Goal: Task Accomplishment & Management: Use online tool/utility

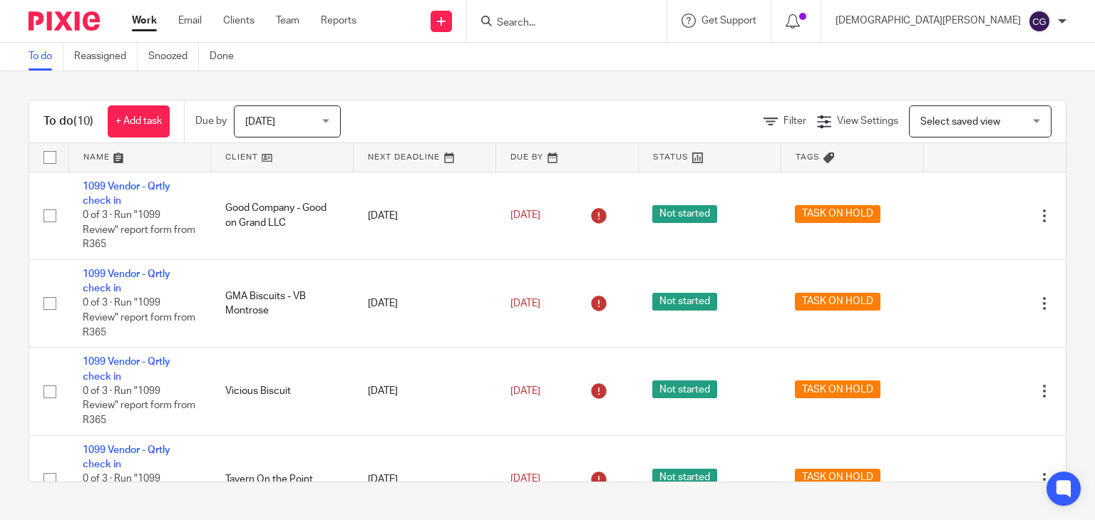
scroll to position [247, 0]
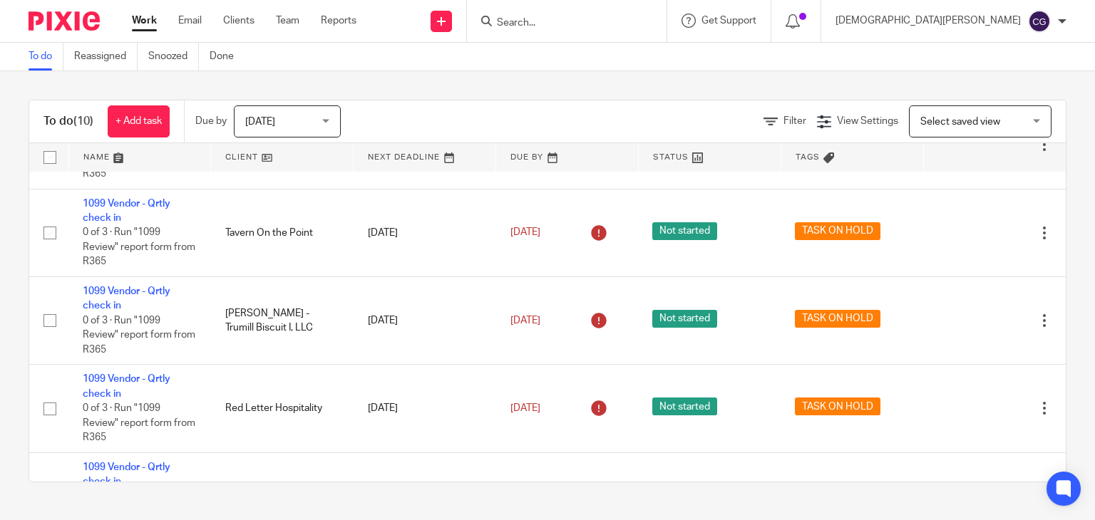
drag, startPoint x: 153, startPoint y: 17, endPoint x: 165, endPoint y: 31, distance: 18.7
click at [154, 17] on link "Work" at bounding box center [144, 21] width 25 height 14
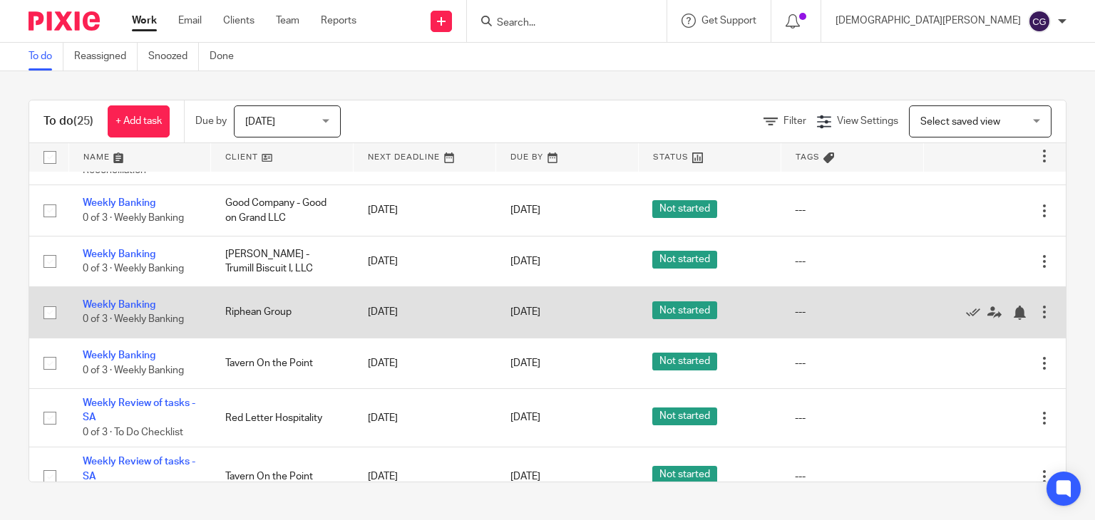
scroll to position [781, 0]
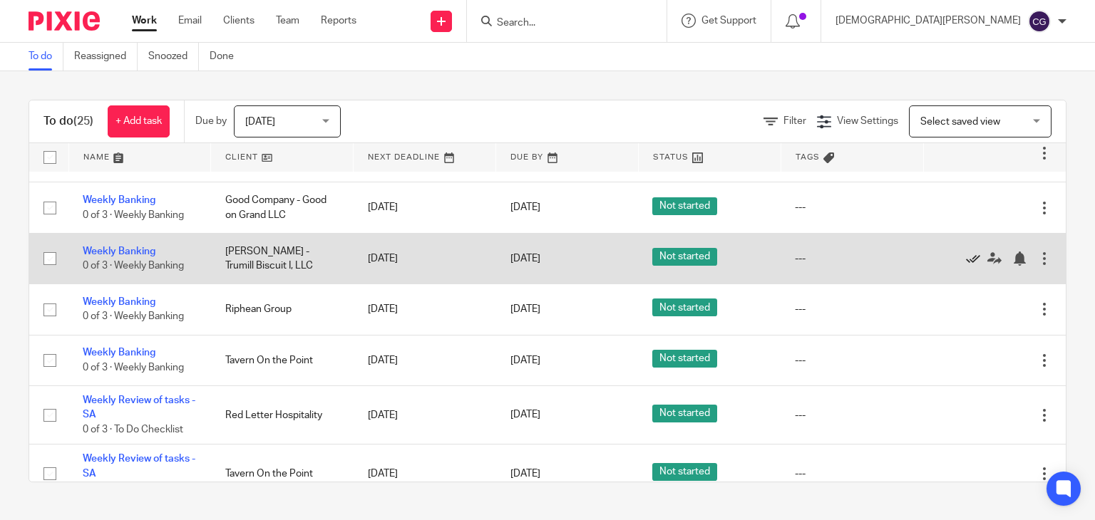
click at [966, 266] on icon at bounding box center [973, 259] width 14 height 14
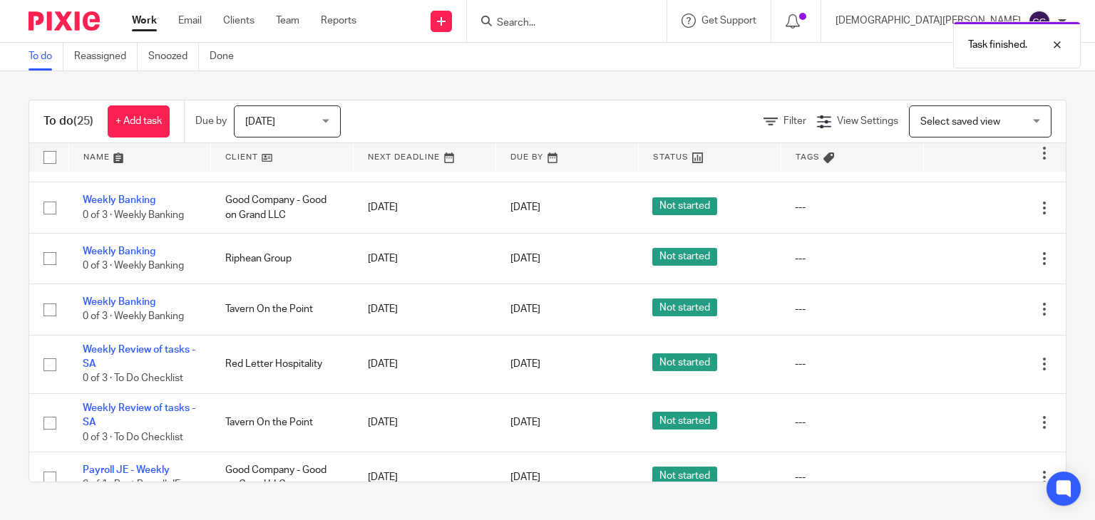
click at [966, 266] on icon at bounding box center [973, 259] width 14 height 14
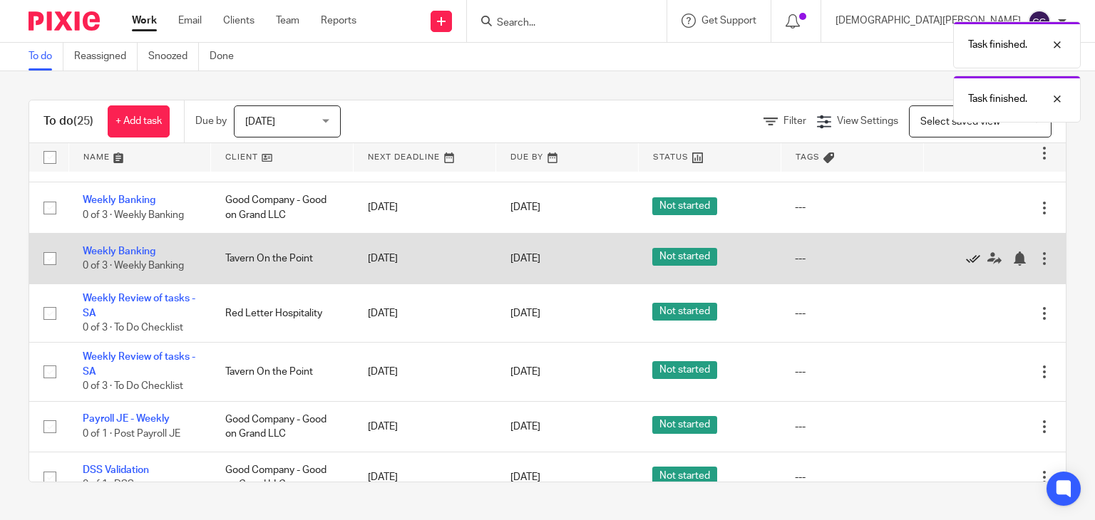
click at [966, 266] on icon at bounding box center [973, 259] width 14 height 14
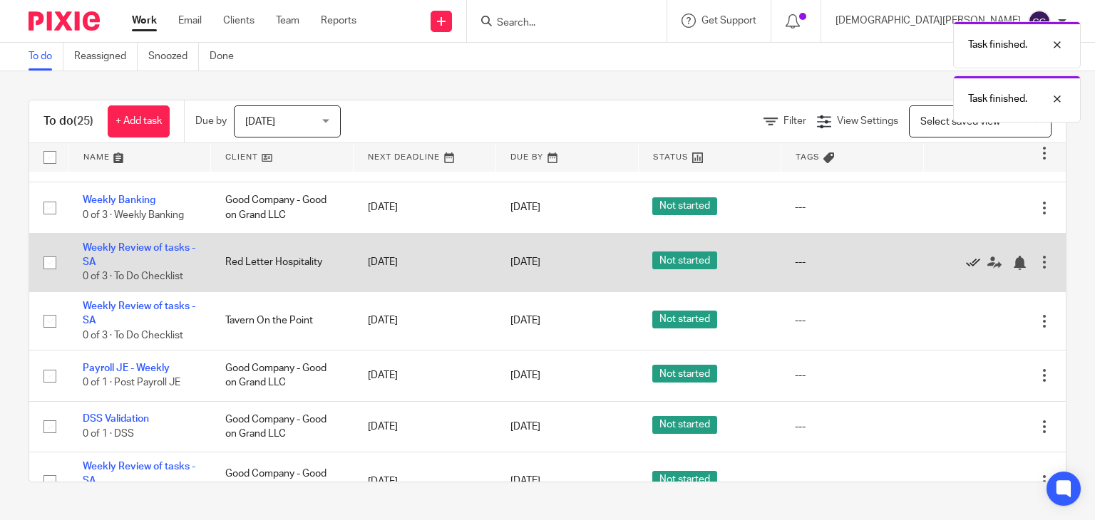
click at [966, 270] on icon at bounding box center [973, 263] width 14 height 14
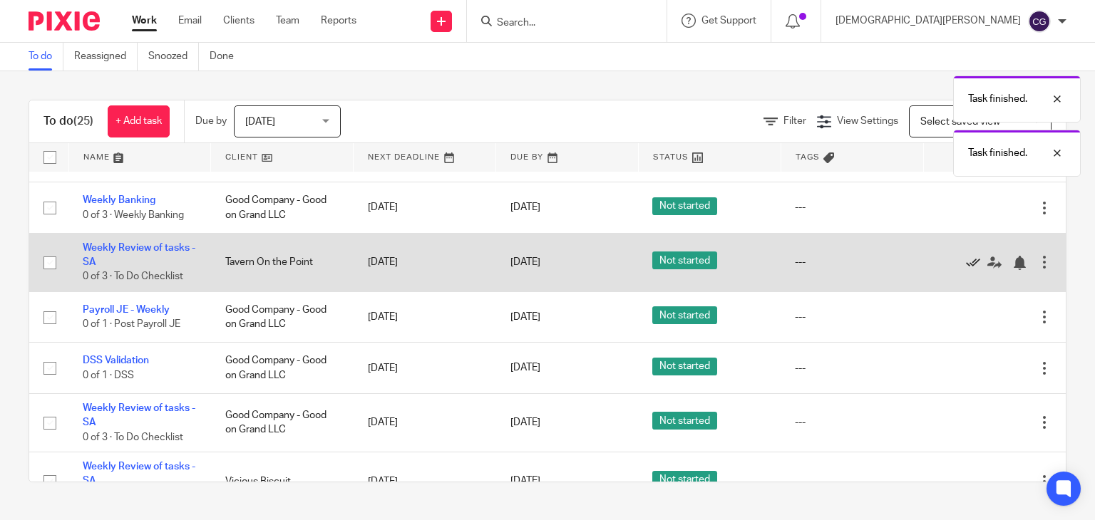
click at [966, 270] on icon at bounding box center [973, 263] width 14 height 14
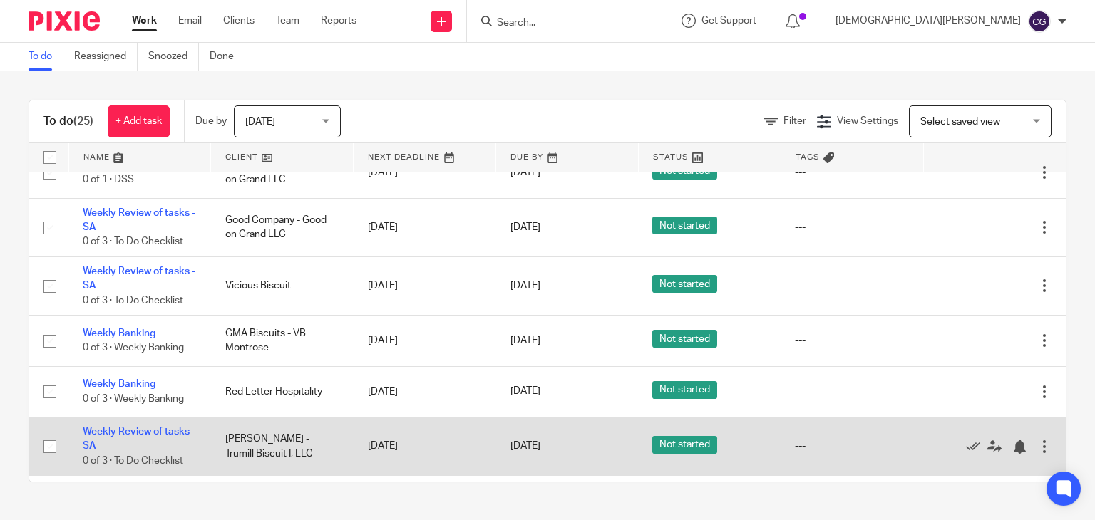
scroll to position [995, 0]
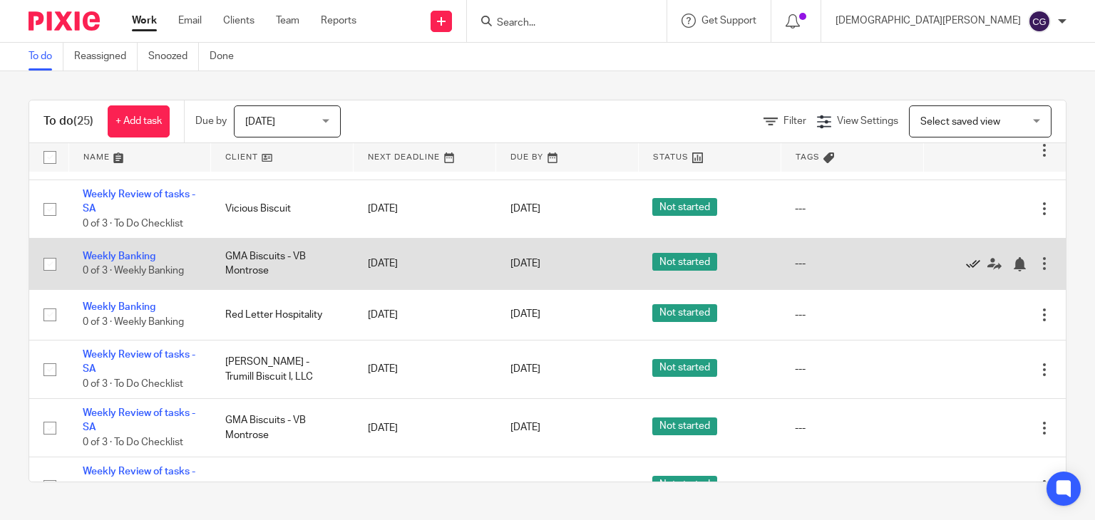
click at [966, 272] on icon at bounding box center [973, 264] width 14 height 14
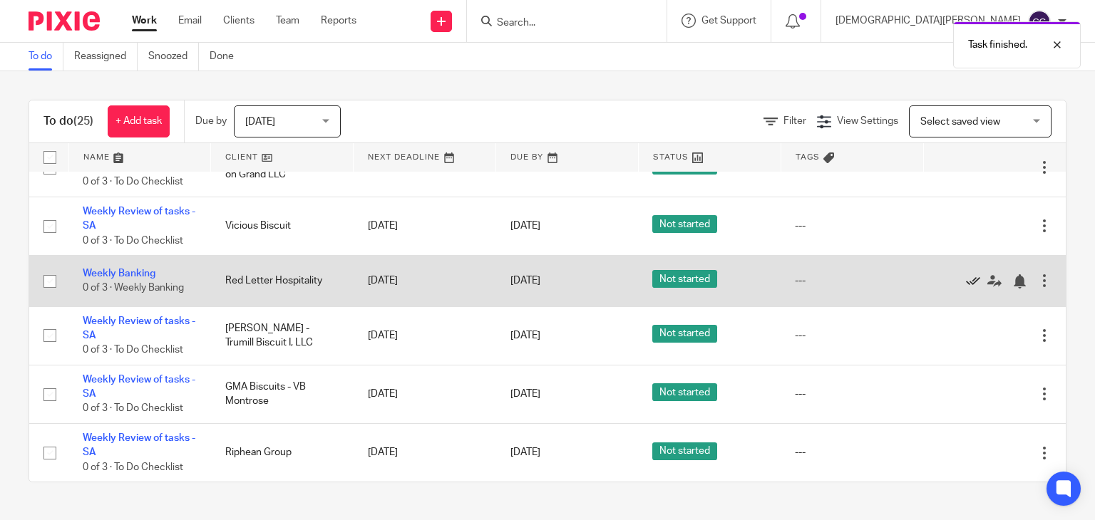
click at [966, 289] on icon at bounding box center [973, 281] width 14 height 14
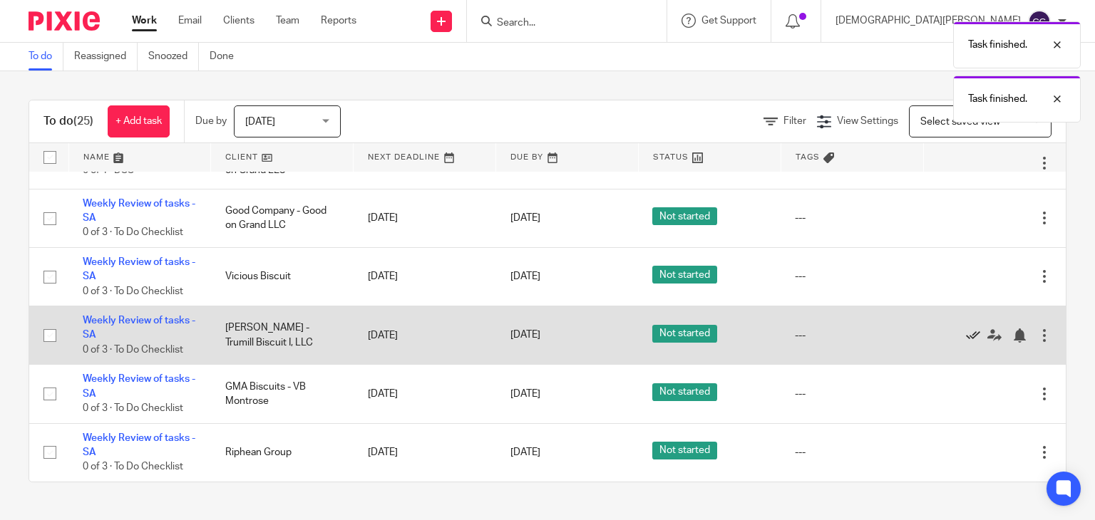
click at [966, 334] on icon at bounding box center [973, 336] width 14 height 14
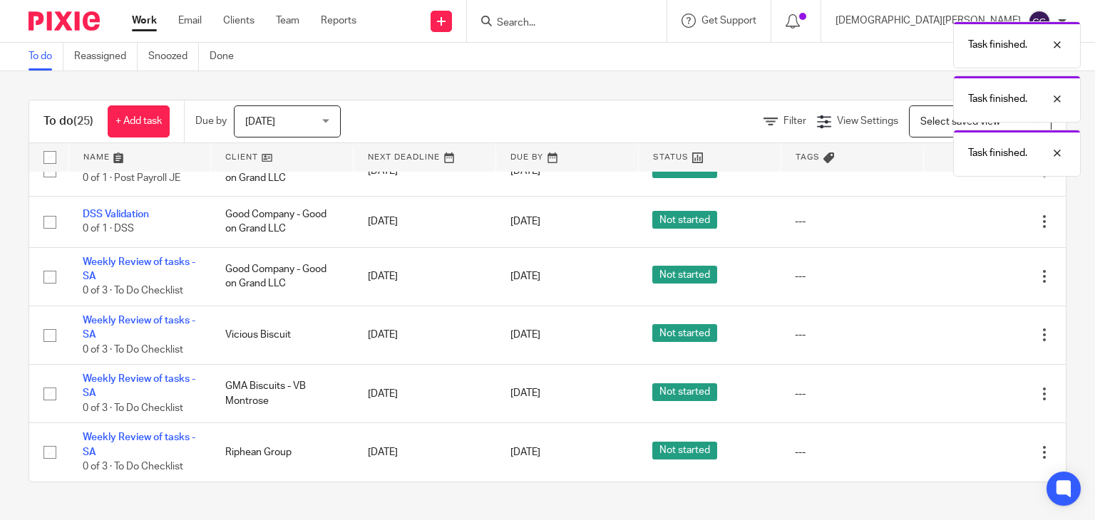
scroll to position [919, 0]
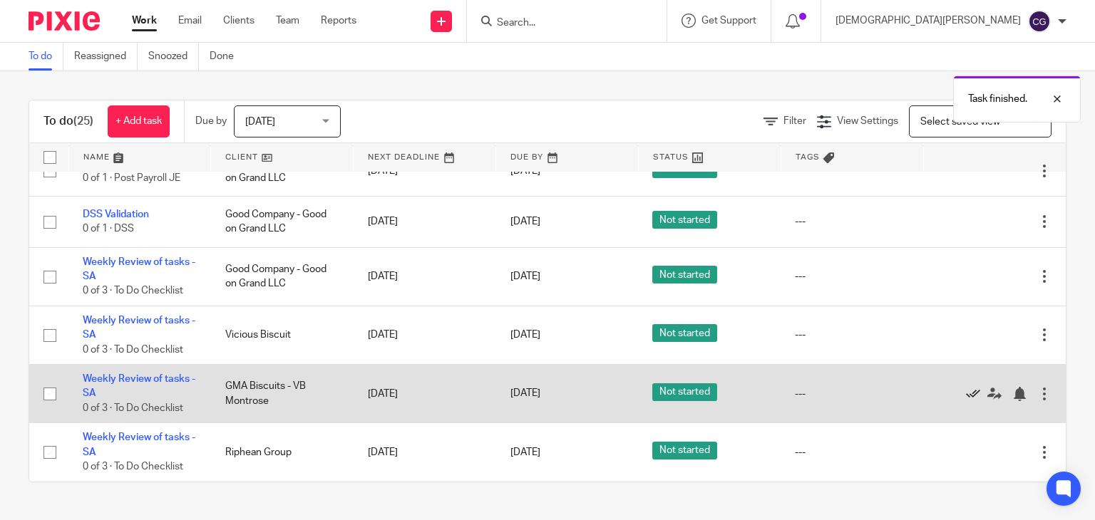
click at [966, 395] on icon at bounding box center [973, 394] width 14 height 14
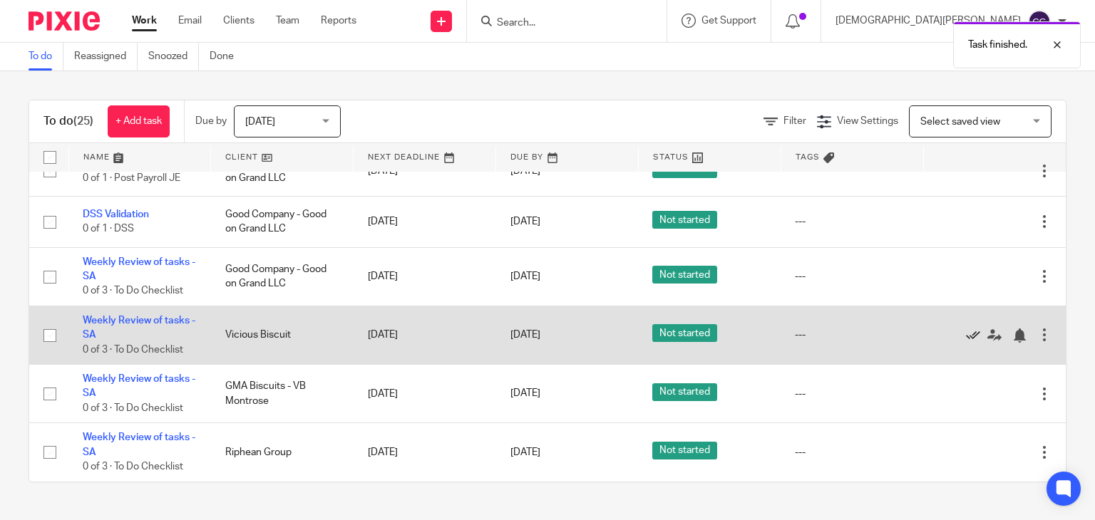
scroll to position [861, 0]
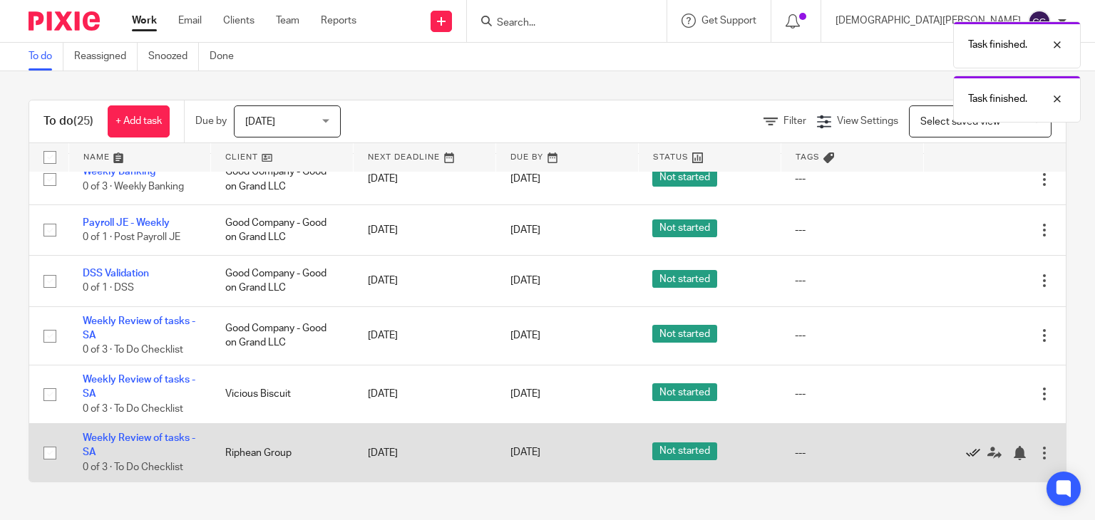
click at [966, 455] on icon at bounding box center [973, 453] width 14 height 14
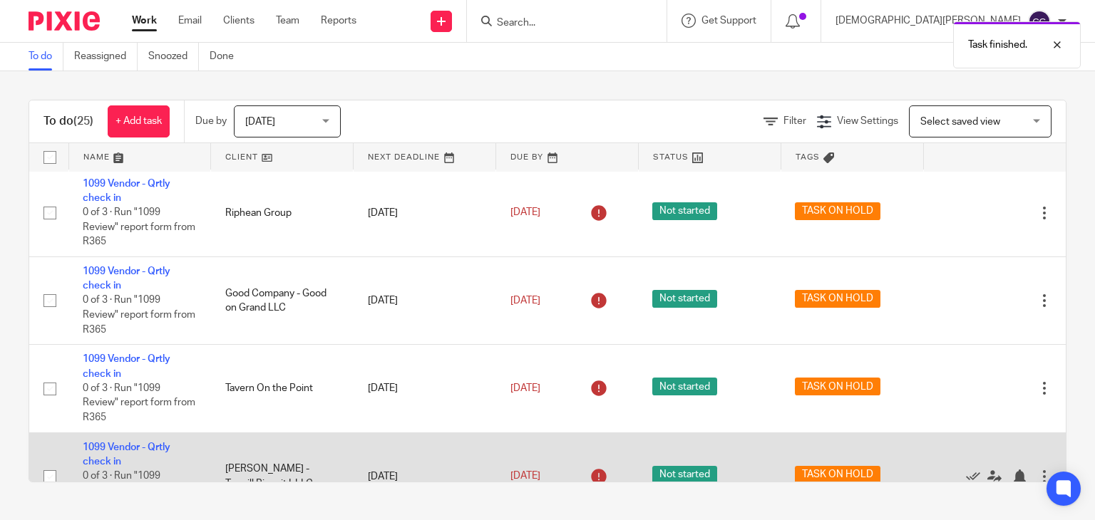
scroll to position [0, 0]
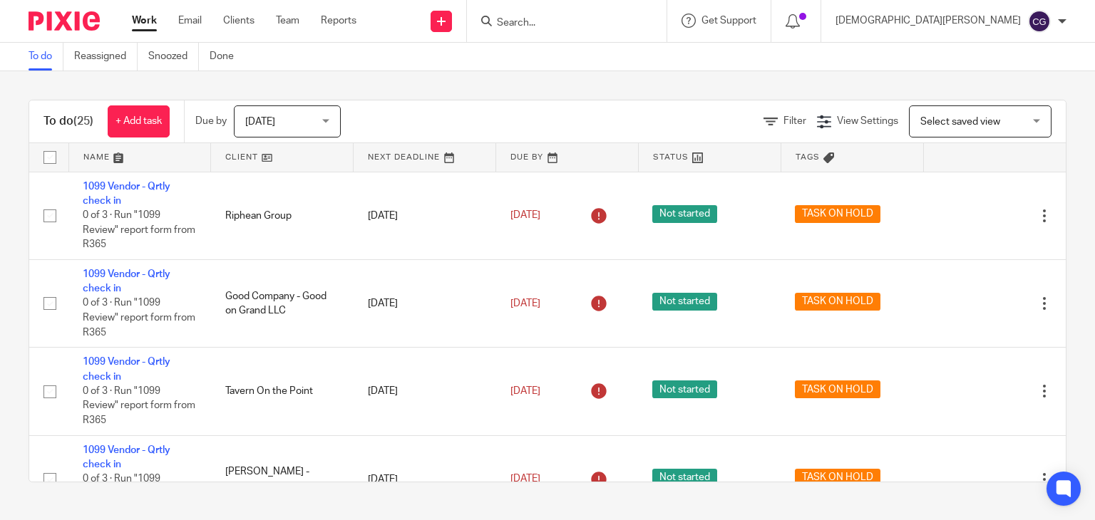
click at [154, 26] on link "Work" at bounding box center [144, 21] width 25 height 14
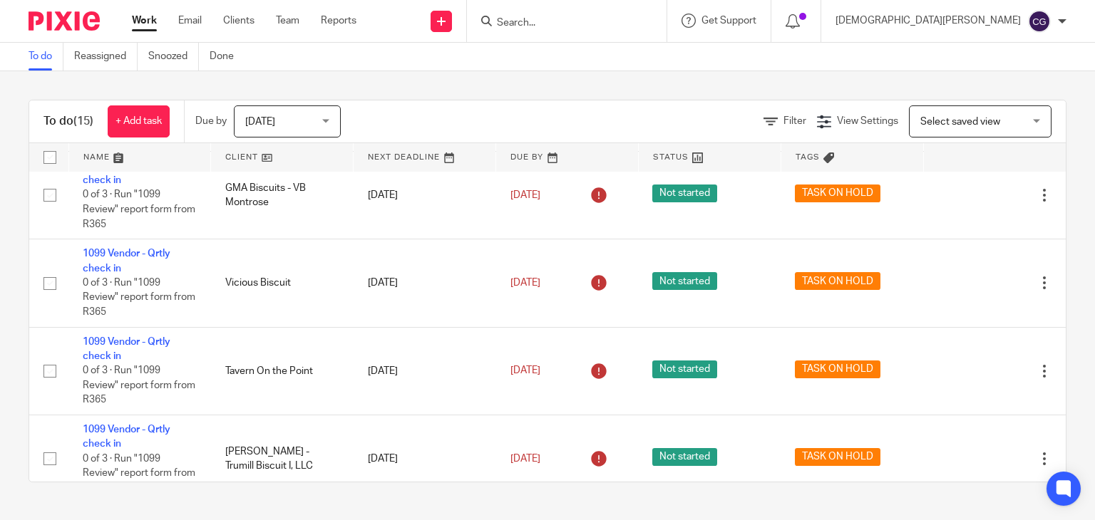
scroll to position [18, 0]
